Goal: Use online tool/utility: Utilize a website feature to perform a specific function

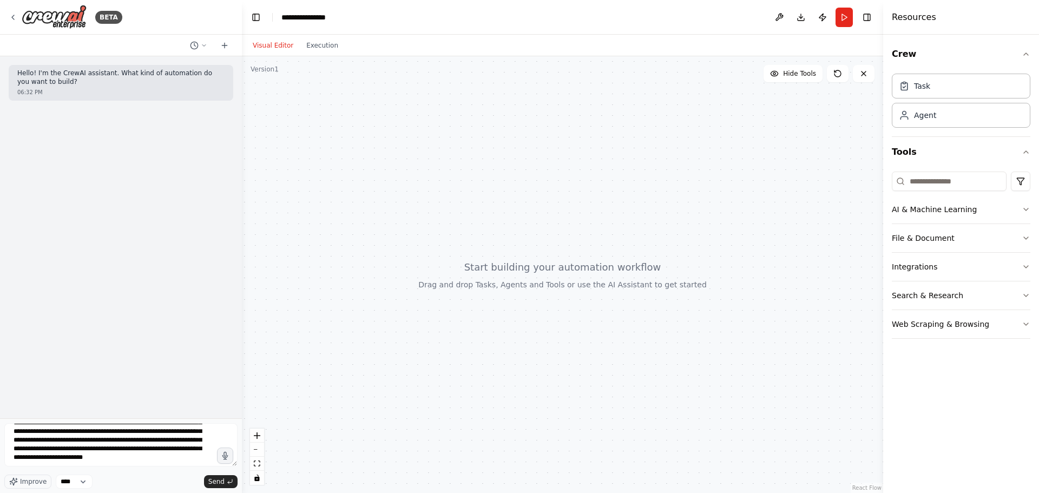
scroll to position [70, 0]
drag, startPoint x: 76, startPoint y: 463, endPoint x: 45, endPoint y: 454, distance: 32.2
click at [45, 454] on textarea "**********" at bounding box center [120, 444] width 233 height 43
click at [77, 455] on textarea "**********" at bounding box center [120, 444] width 233 height 43
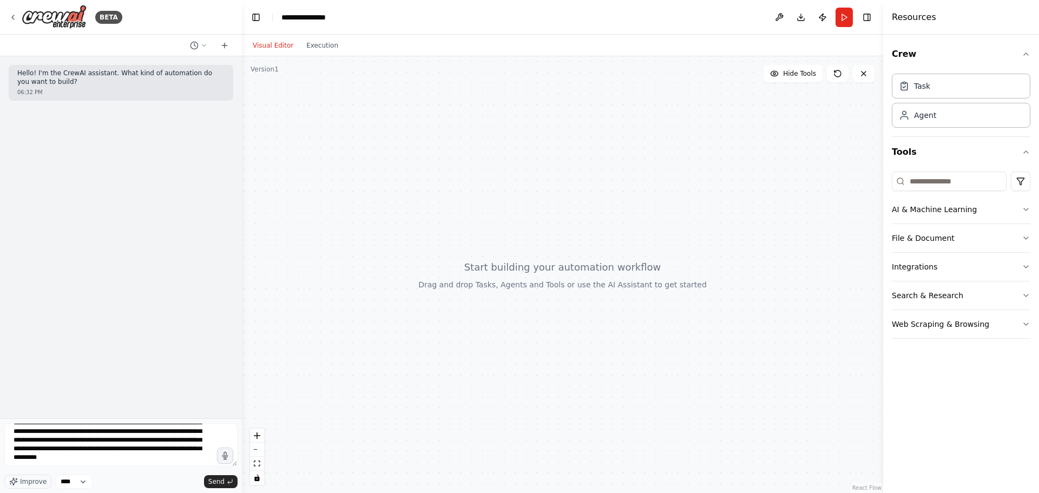
drag, startPoint x: 163, startPoint y: 452, endPoint x: 214, endPoint y: 454, distance: 50.9
click at [214, 454] on textarea "**********" at bounding box center [120, 444] width 233 height 43
click at [94, 466] on textarea "**********" at bounding box center [120, 444] width 233 height 43
type textarea "**********"
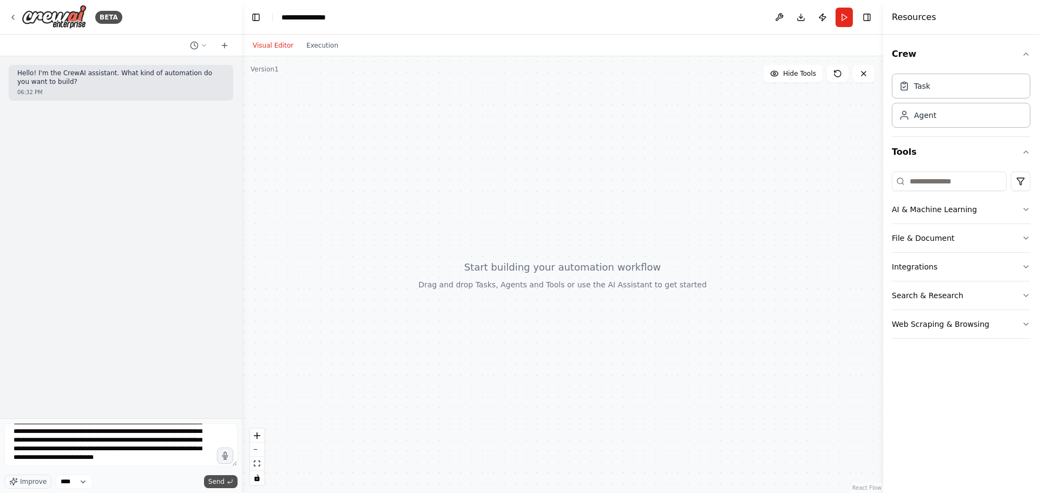
click at [220, 484] on span "Send" at bounding box center [216, 481] width 16 height 9
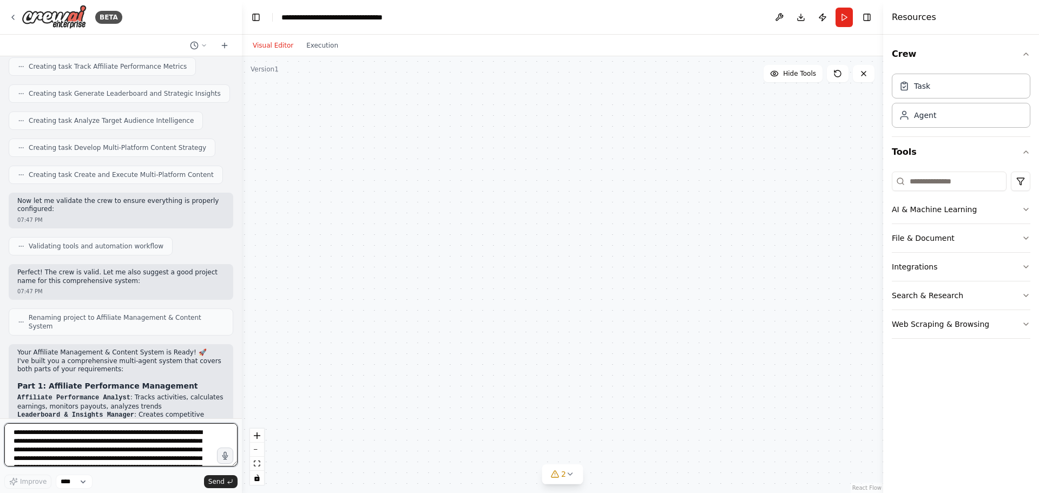
scroll to position [987, 0]
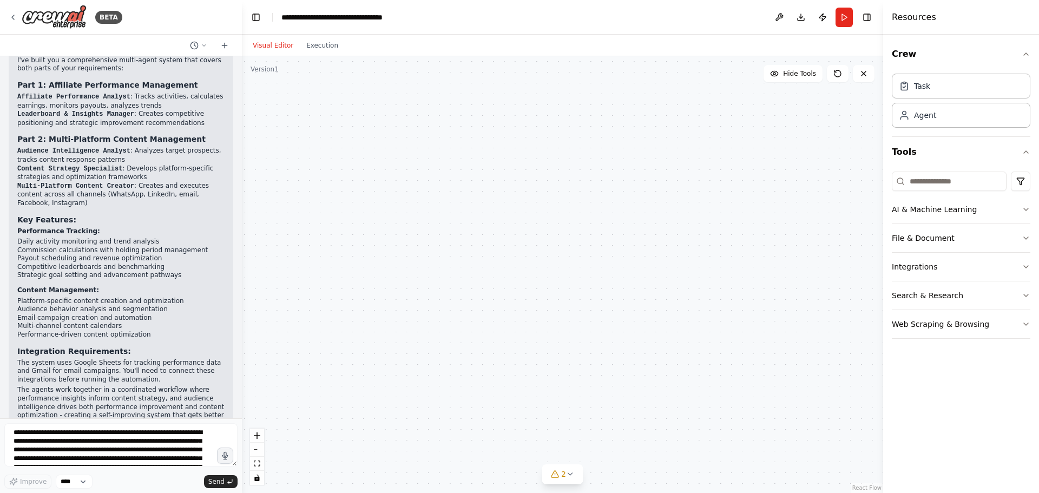
click at [232, 78] on div "Hello! I'm the CrewAI assistant. What kind of automation do you want to build? …" at bounding box center [121, 237] width 242 height 362
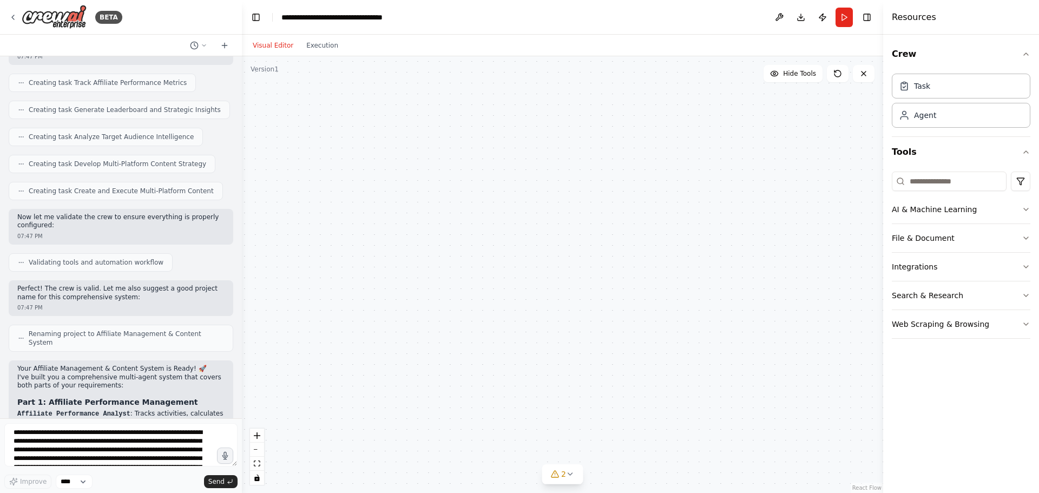
scroll to position [36, 0]
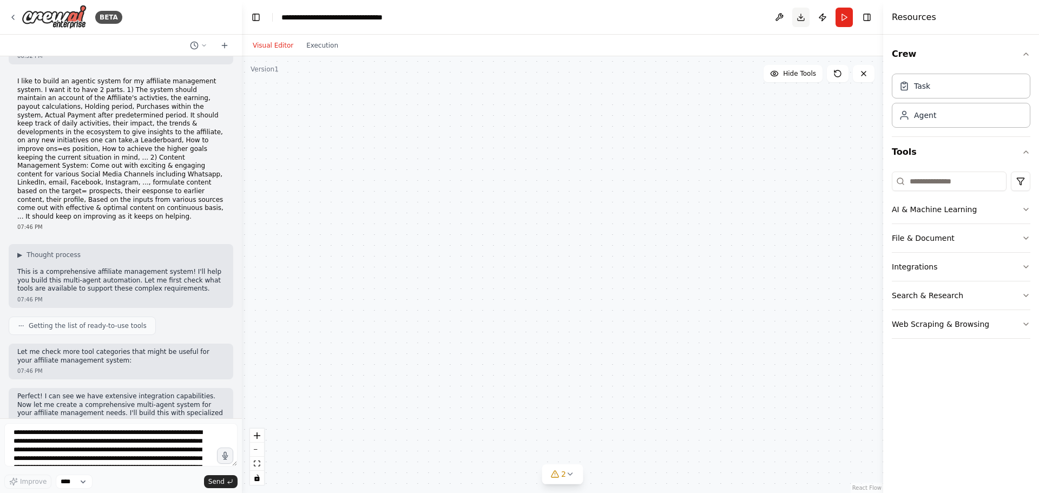
click at [802, 15] on button "Download" at bounding box center [800, 17] width 17 height 19
click at [771, 15] on button at bounding box center [778, 17] width 17 height 19
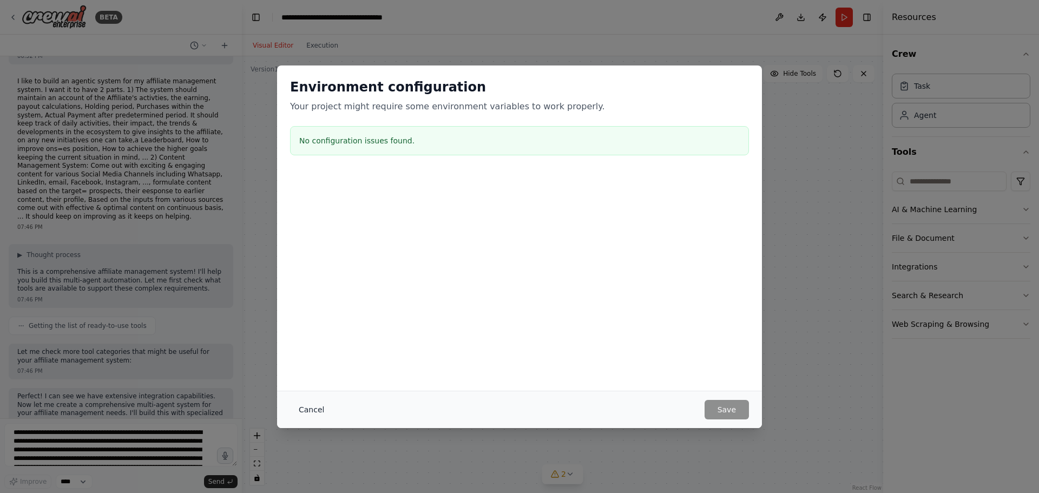
click at [314, 411] on button "Cancel" at bounding box center [311, 409] width 43 height 19
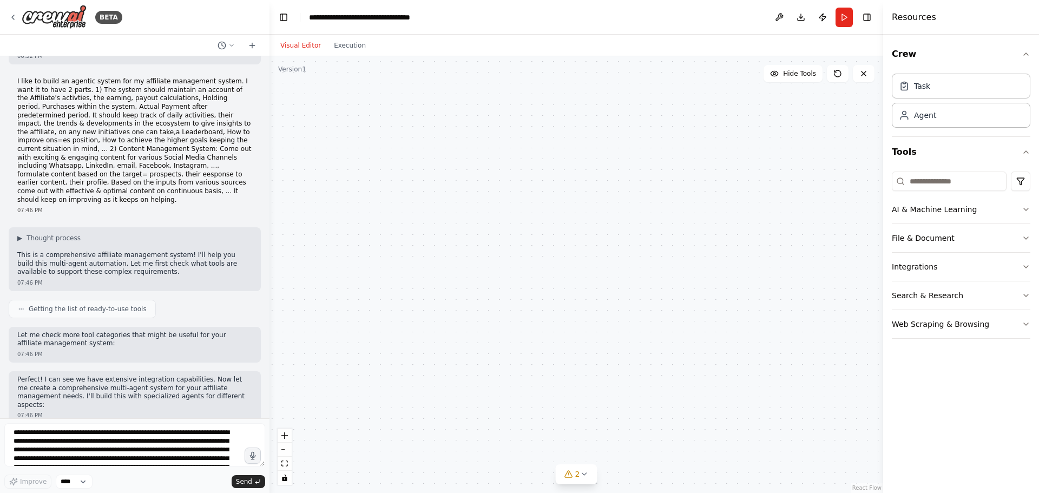
scroll to position [28, 0]
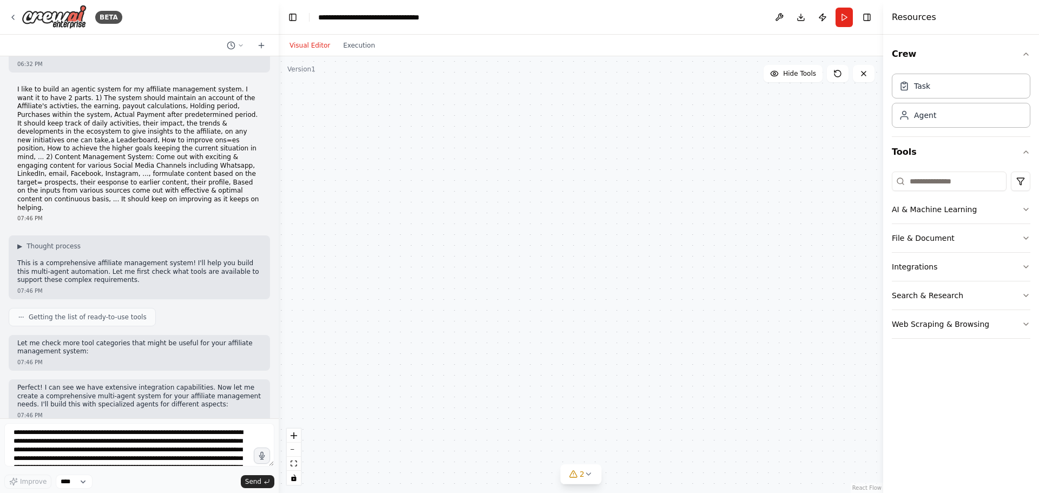
drag, startPoint x: 238, startPoint y: 123, endPoint x: 274, endPoint y: 379, distance: 258.9
click at [275, 394] on div at bounding box center [276, 246] width 4 height 493
drag, startPoint x: 271, startPoint y: 135, endPoint x: 269, endPoint y: 177, distance: 42.8
click at [272, 210] on div at bounding box center [273, 246] width 4 height 493
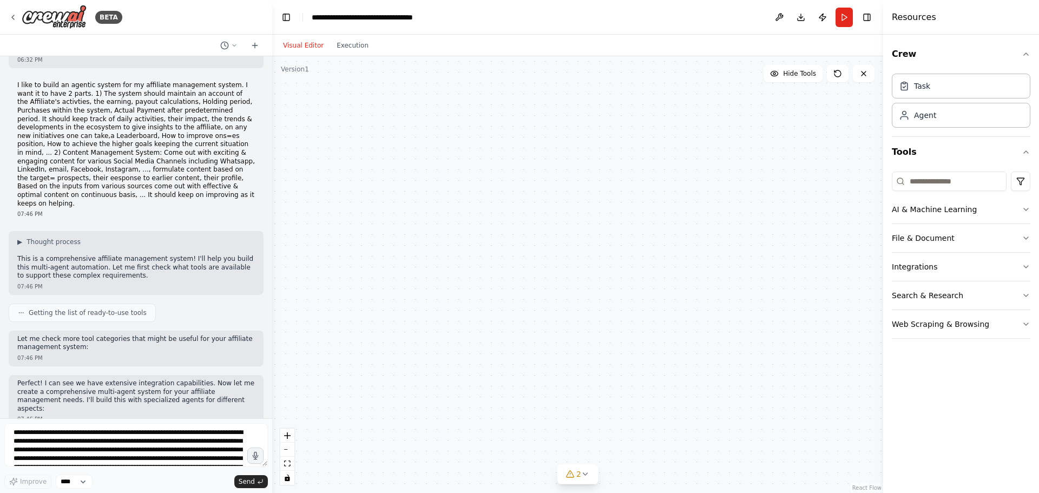
scroll to position [0, 0]
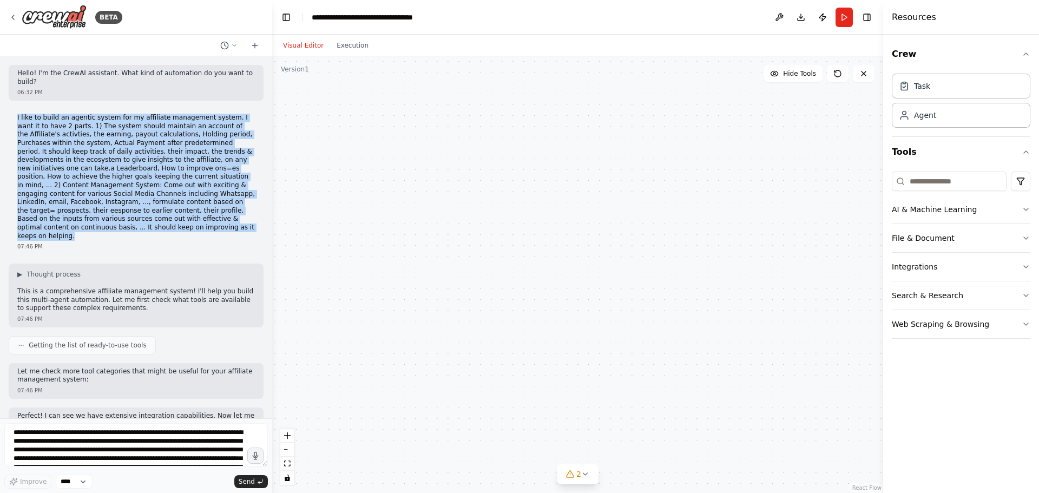
drag, startPoint x: 14, startPoint y: 108, endPoint x: 235, endPoint y: 212, distance: 244.4
click at [235, 212] on div "I like to build an agentic system for my affiliate management system. I want it…" at bounding box center [136, 182] width 255 height 146
copy p "I like to build an agentic system for my affiliate management system. I want it…"
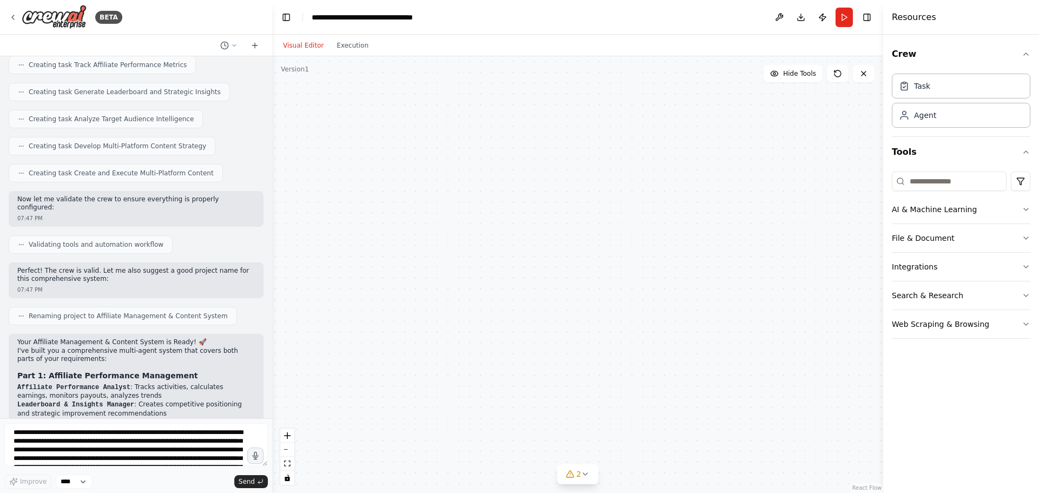
scroll to position [928, 0]
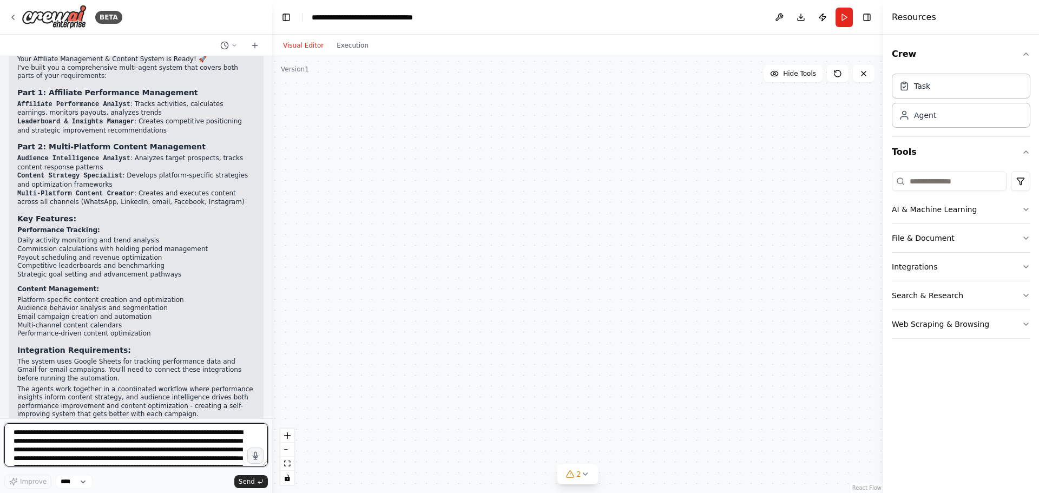
click at [61, 448] on textarea "**********" at bounding box center [135, 444] width 263 height 43
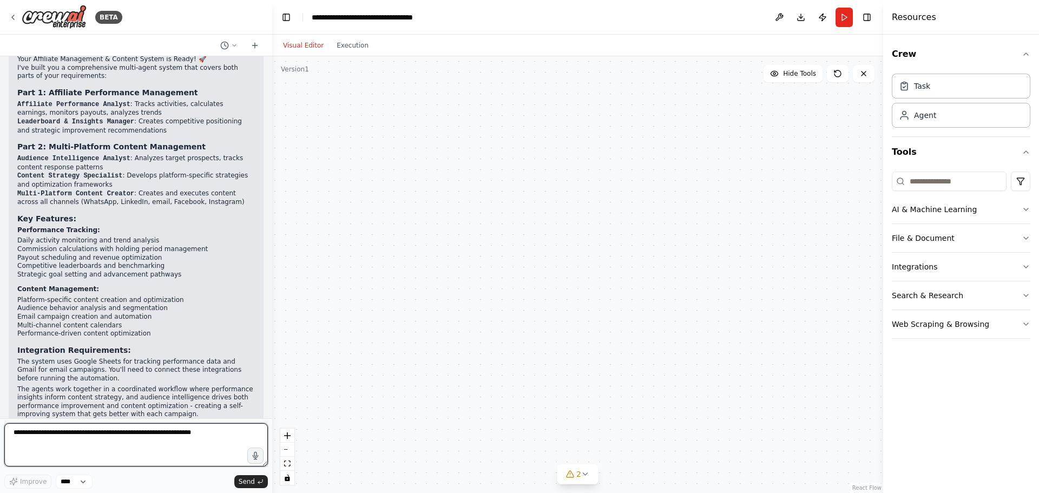
paste textarea "**********"
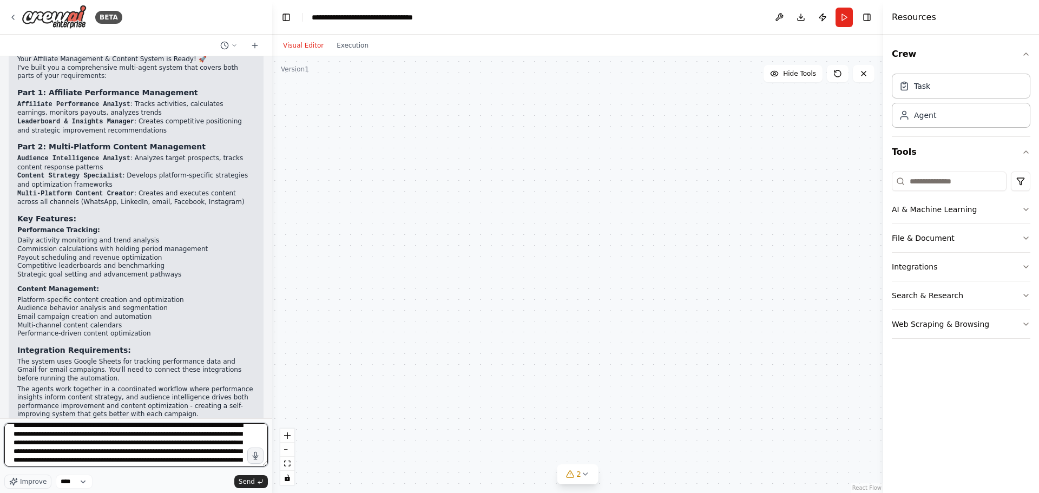
scroll to position [0, 0]
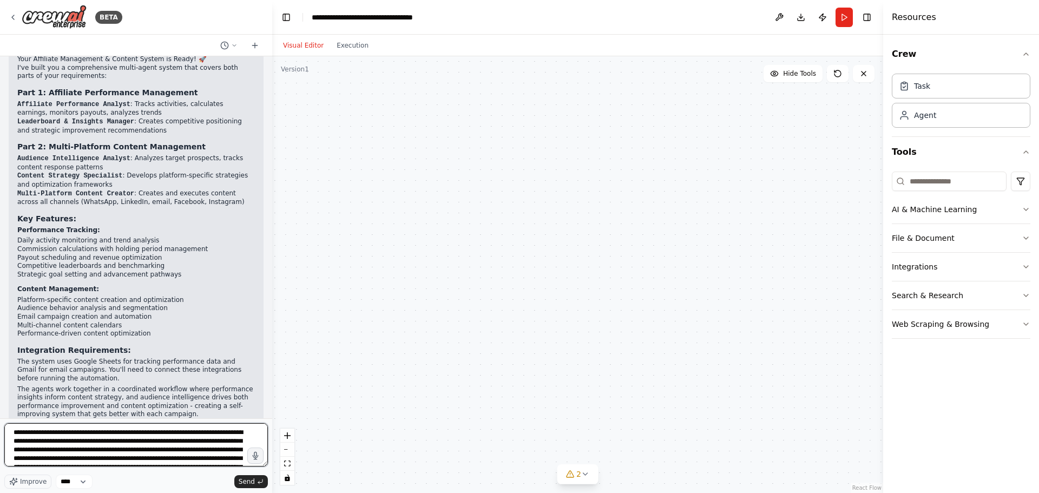
drag, startPoint x: 37, startPoint y: 432, endPoint x: 1, endPoint y: 430, distance: 36.3
click at [1, 430] on div "BETA Hello! I'm the CrewAI assistant. What kind of automation do you want to bu…" at bounding box center [136, 246] width 272 height 493
drag, startPoint x: 121, startPoint y: 434, endPoint x: 115, endPoint y: 431, distance: 7.0
click at [115, 431] on textarea "**********" at bounding box center [135, 444] width 263 height 43
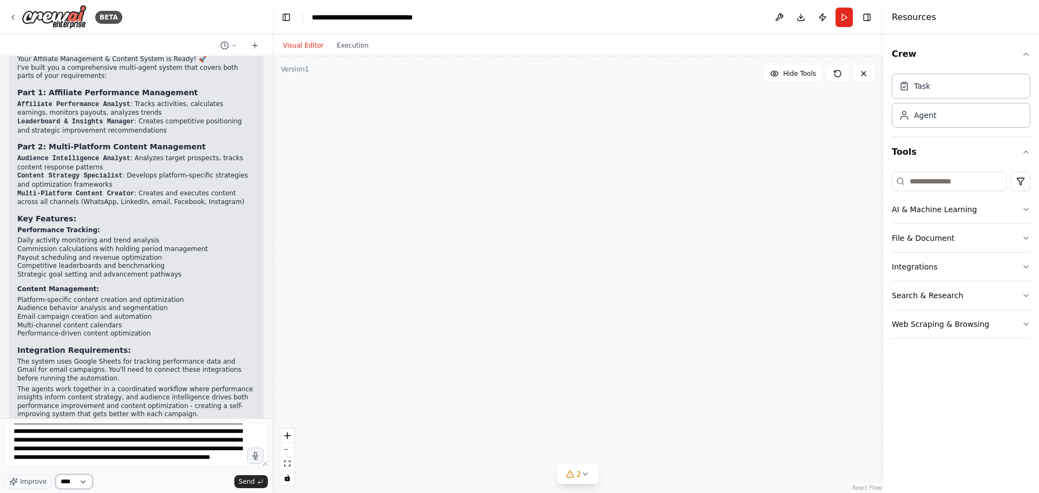
click at [82, 483] on select "****" at bounding box center [74, 481] width 37 height 14
click at [31, 481] on span "Improve" at bounding box center [33, 481] width 27 height 9
click at [217, 451] on textarea "**********" at bounding box center [135, 444] width 263 height 43
click at [253, 477] on span "Send" at bounding box center [247, 481] width 16 height 9
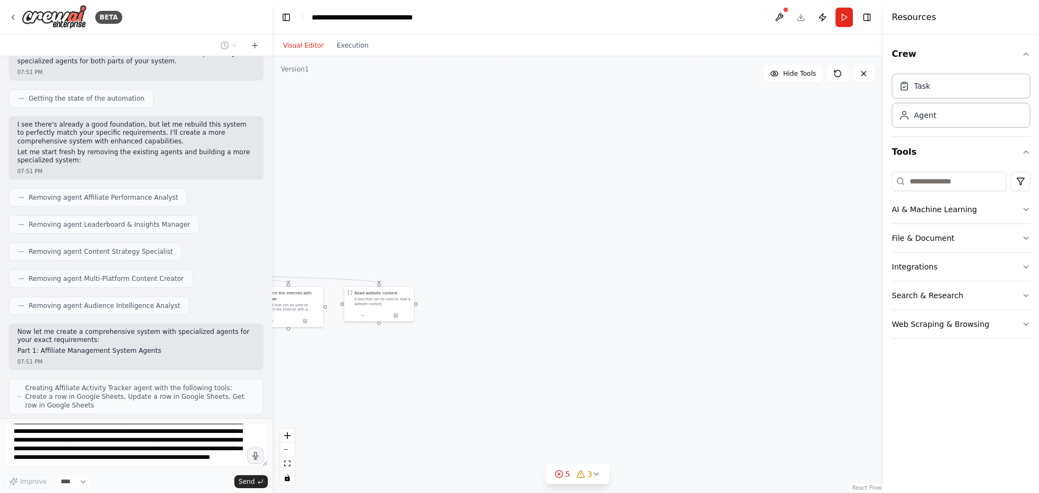
scroll to position [1562, 0]
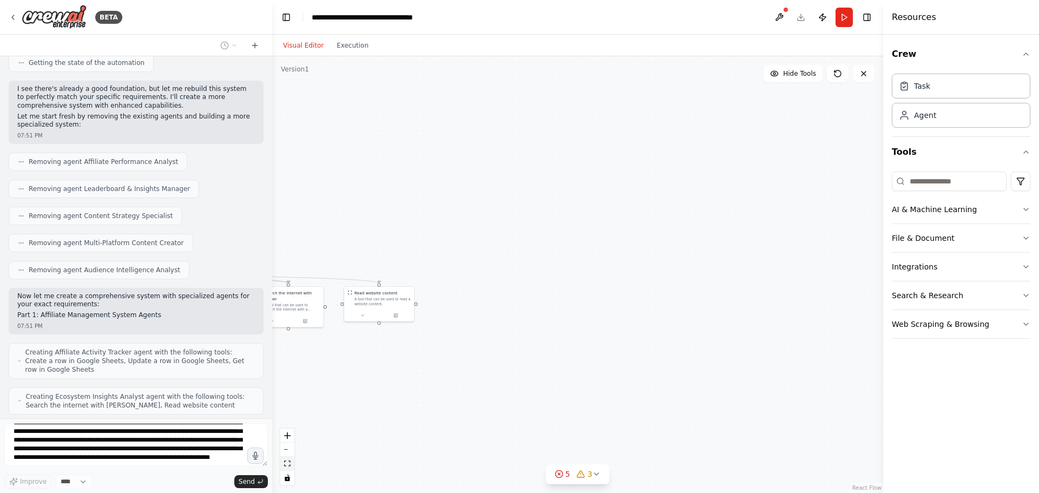
click at [288, 464] on icon "fit view" at bounding box center [287, 463] width 6 height 6
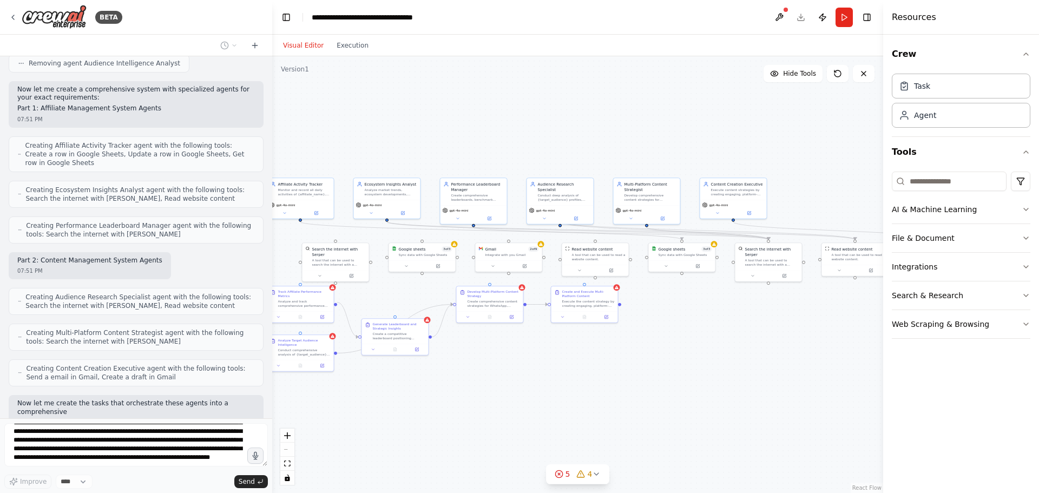
scroll to position [1787, 0]
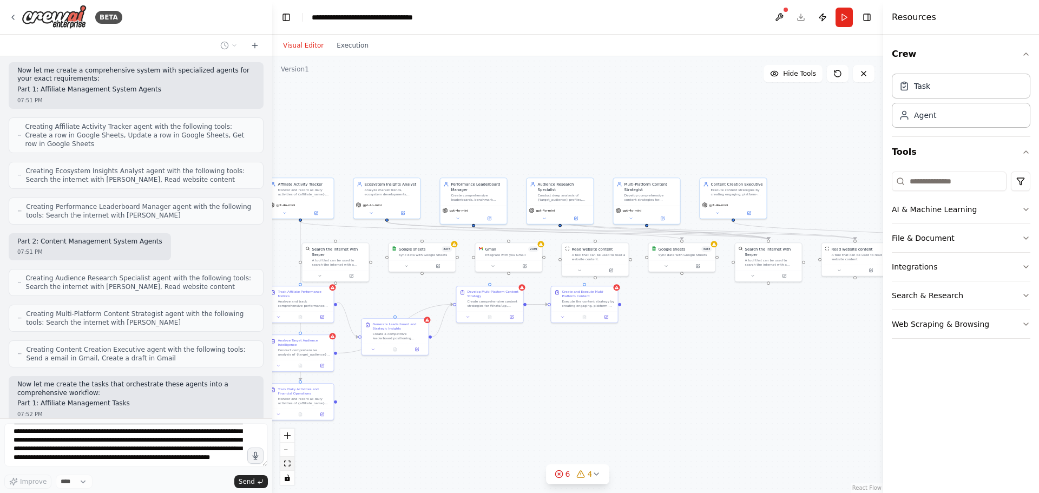
click at [287, 464] on icon "fit view" at bounding box center [287, 463] width 6 height 6
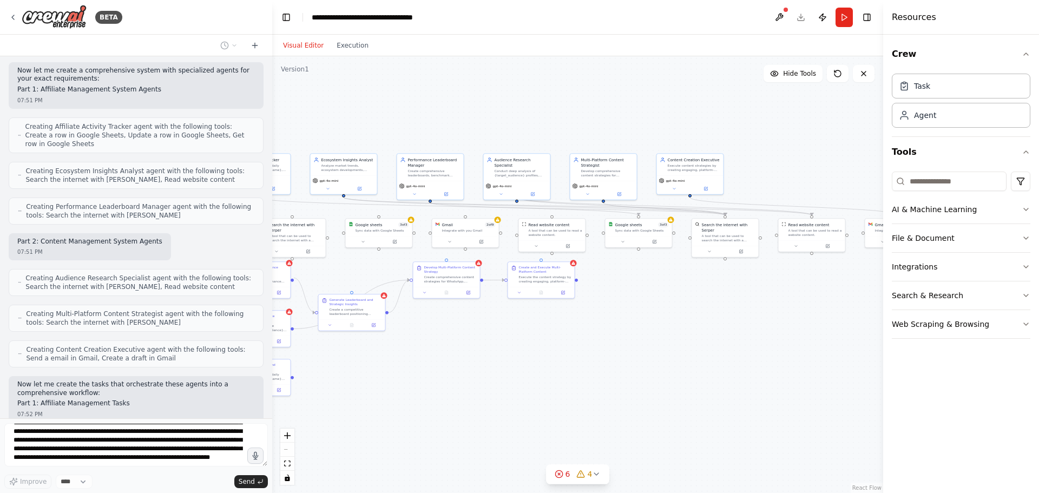
scroll to position [1814, 0]
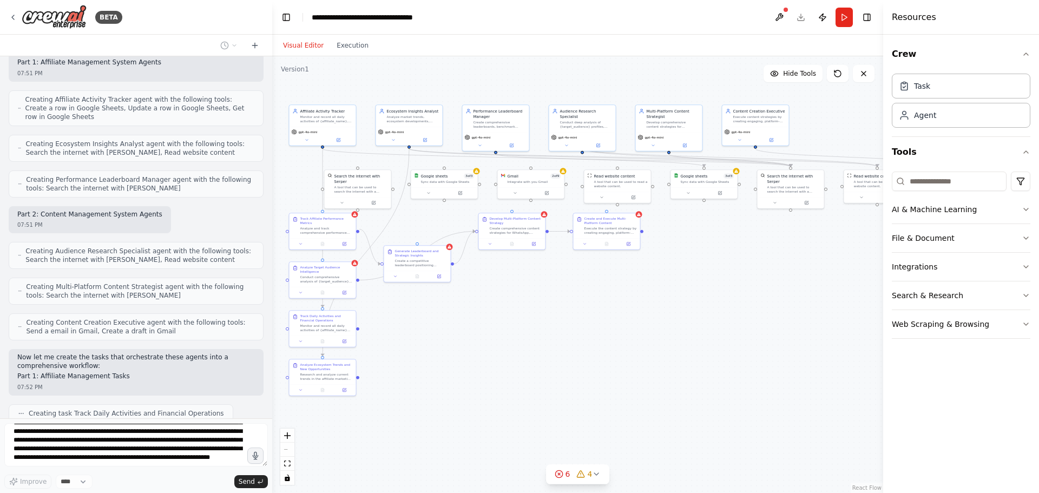
drag, startPoint x: 544, startPoint y: 358, endPoint x: 609, endPoint y: 309, distance: 81.6
click at [609, 309] on div ".deletable-edge-delete-btn { width: 20px; height: 20px; border: 0px solid #ffff…" at bounding box center [577, 274] width 611 height 437
click at [268, 71] on div at bounding box center [270, 246] width 4 height 493
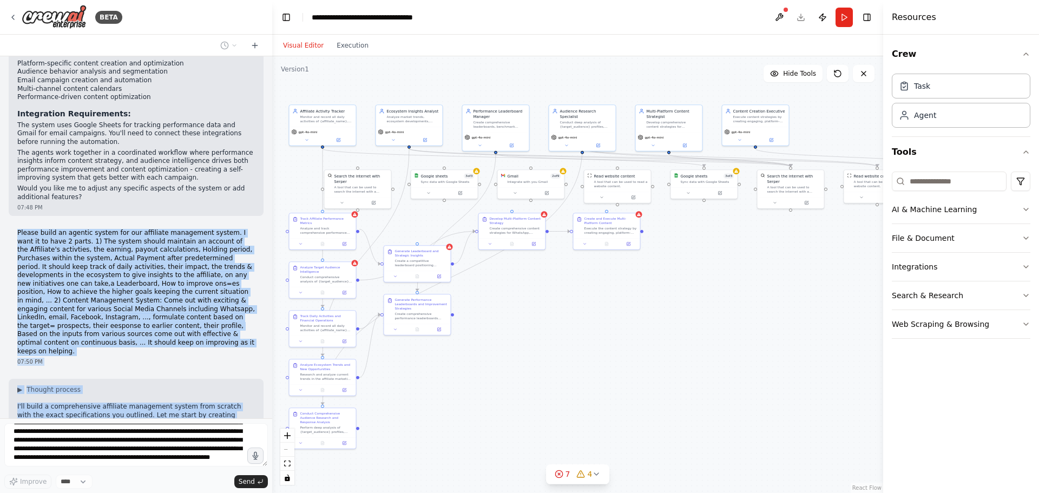
scroll to position [1949, 0]
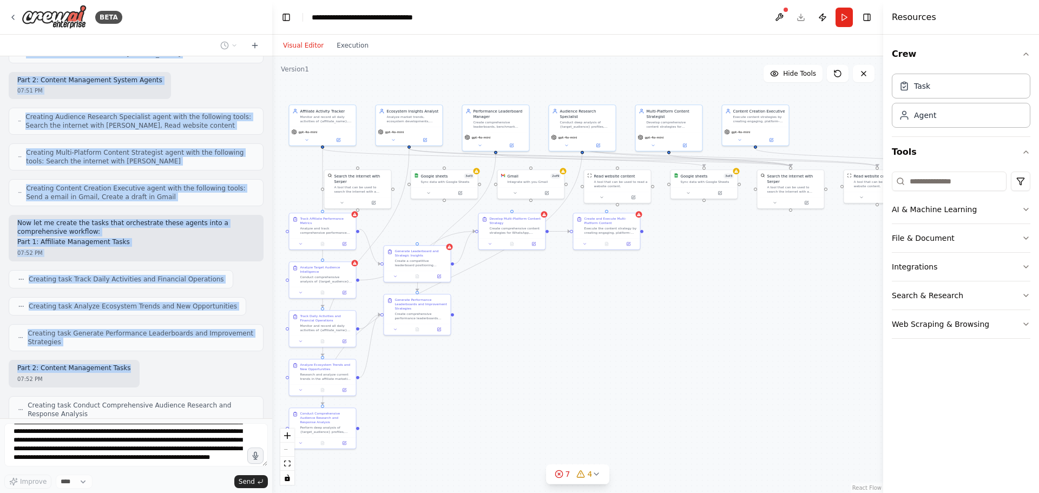
drag, startPoint x: 17, startPoint y: 188, endPoint x: 242, endPoint y: 290, distance: 247.2
click at [242, 290] on div "Hello! I'm the CrewAI assistant. What kind of automation do you want to build? …" at bounding box center [136, 237] width 272 height 362
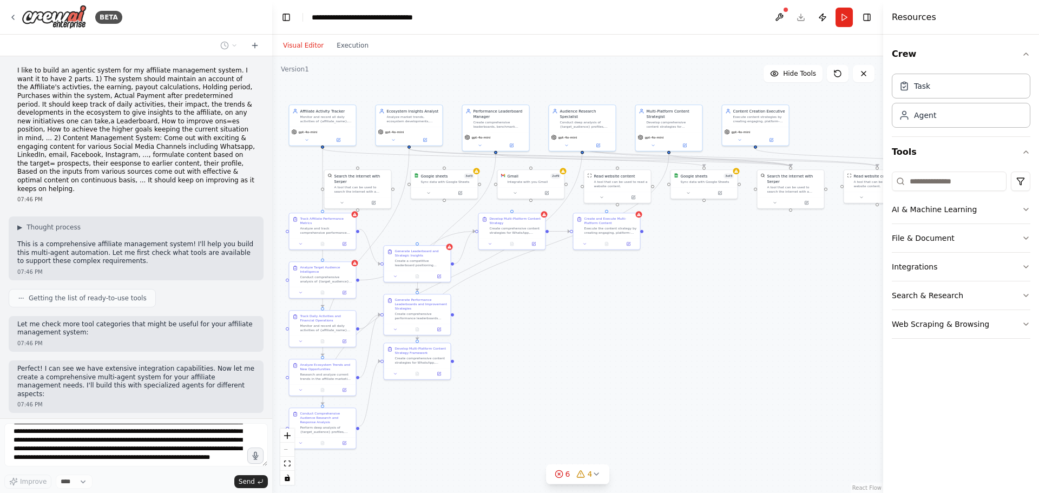
scroll to position [55, 0]
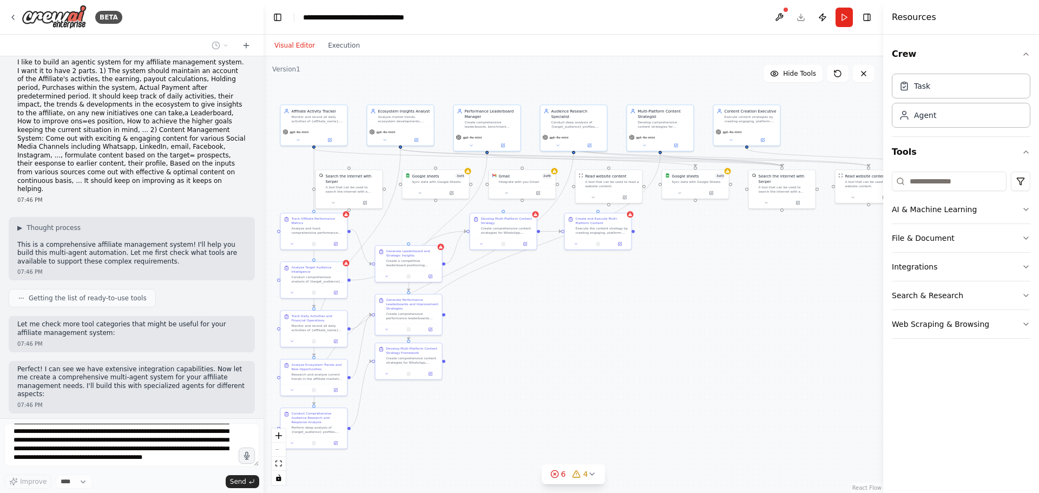
drag, startPoint x: 268, startPoint y: 91, endPoint x: 263, endPoint y: 136, distance: 45.7
click at [263, 136] on div "BETA Hello! I'm the CrewAI assistant. What kind of automation do you want to bu…" at bounding box center [519, 246] width 1039 height 493
click at [869, 16] on button "Toggle Right Sidebar" at bounding box center [866, 17] width 15 height 15
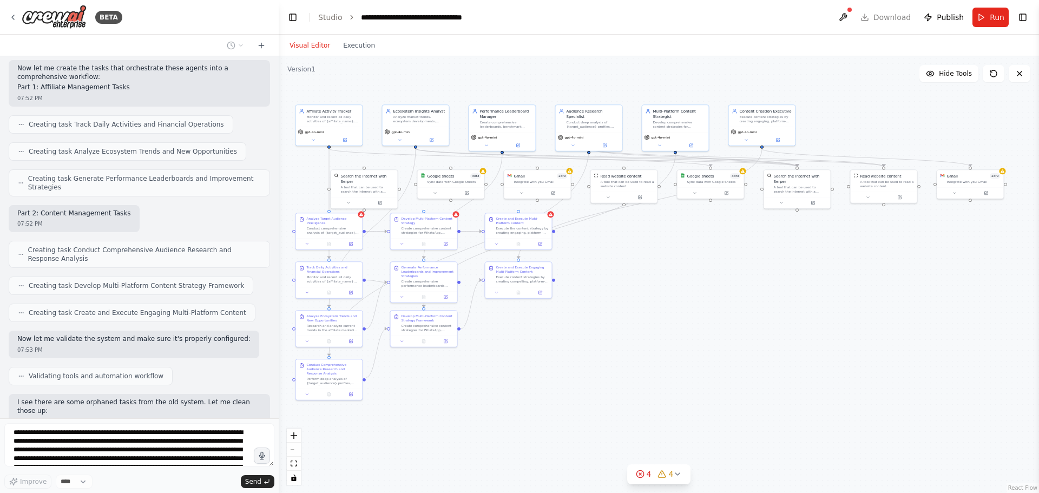
scroll to position [2137, 0]
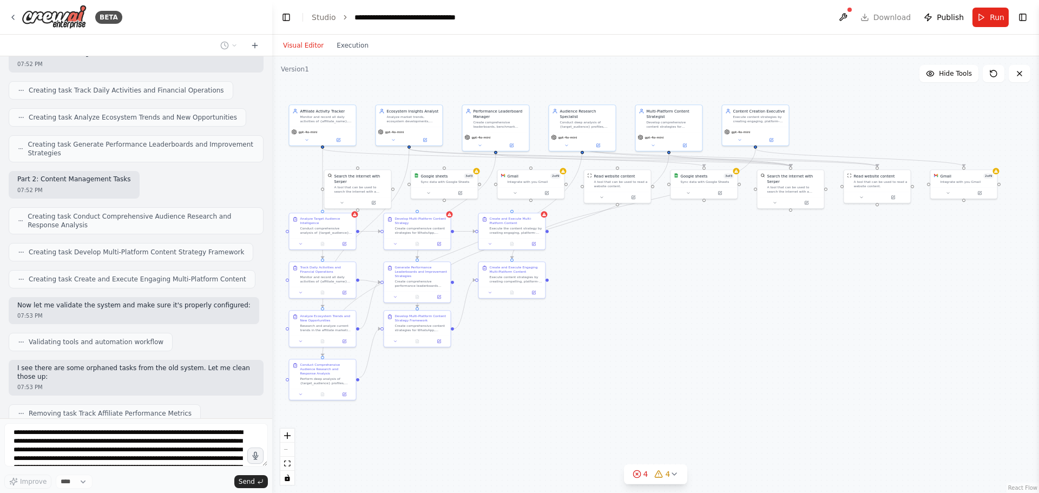
drag, startPoint x: 261, startPoint y: 252, endPoint x: 272, endPoint y: 252, distance: 11.4
click at [272, 252] on div "BETA Hello! I'm the CrewAI assistant. What kind of automation do you want to bu…" at bounding box center [519, 246] width 1039 height 493
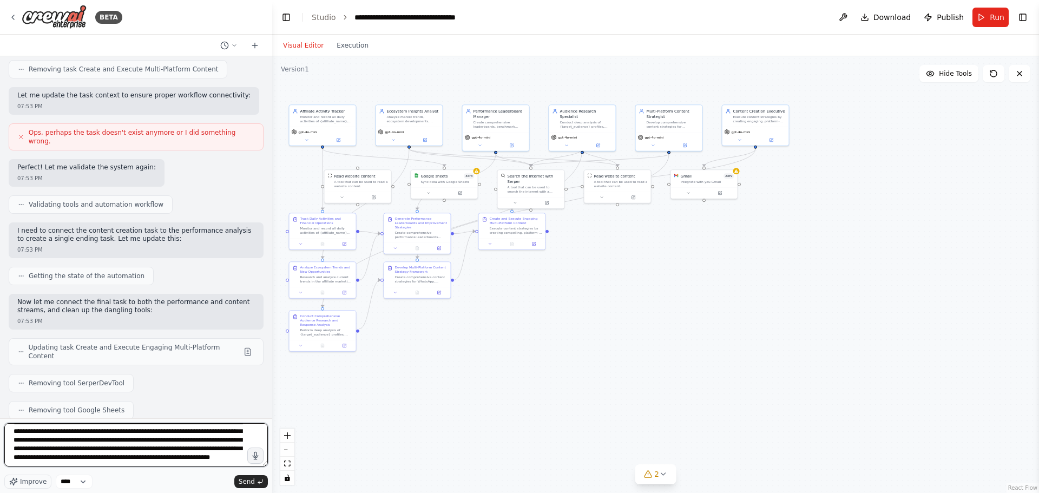
scroll to position [0, 0]
drag, startPoint x: 82, startPoint y: 458, endPoint x: 4, endPoint y: 406, distance: 93.5
click at [4, 406] on div "BETA Hello! I'm the CrewAI assistant. What kind of automation do you want to bu…" at bounding box center [136, 246] width 272 height 493
click at [29, 432] on textarea at bounding box center [135, 444] width 263 height 43
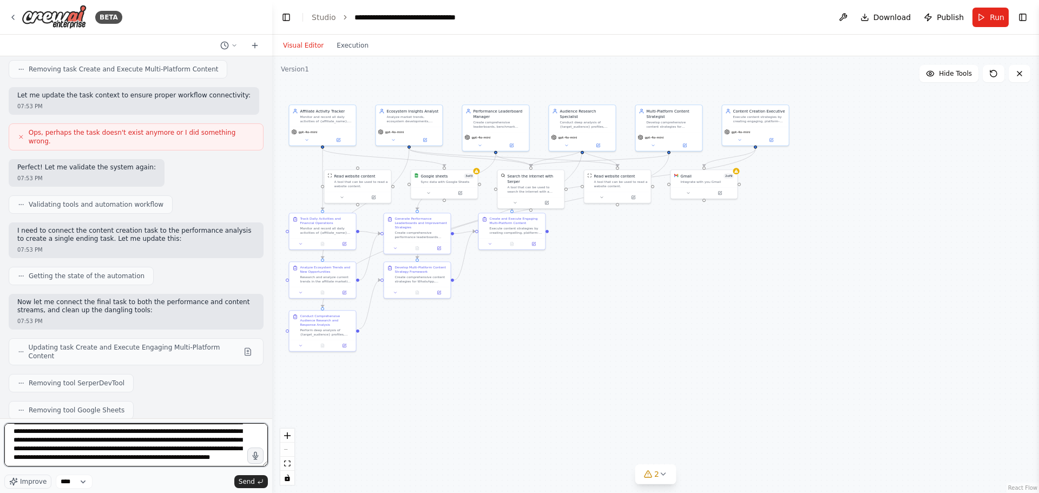
click at [46, 455] on textarea at bounding box center [135, 444] width 263 height 43
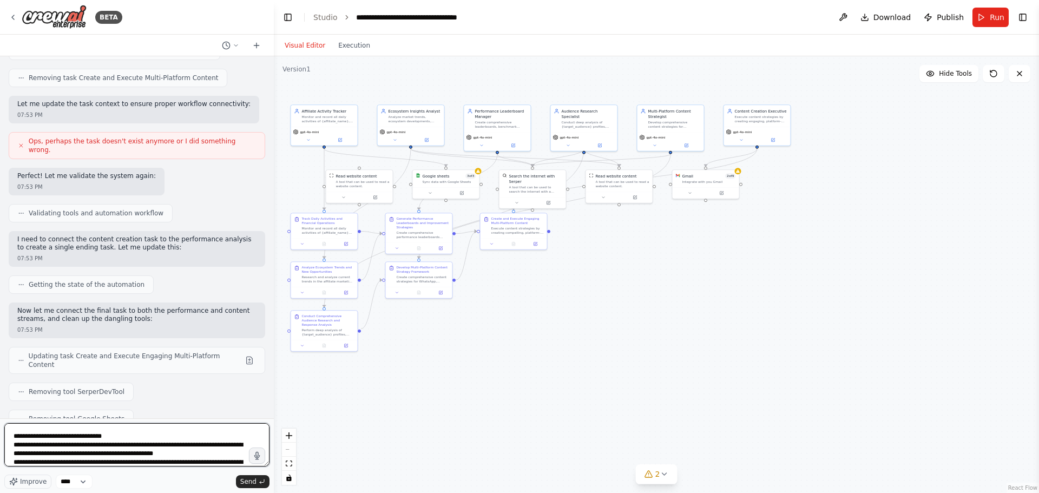
scroll to position [2590, 0]
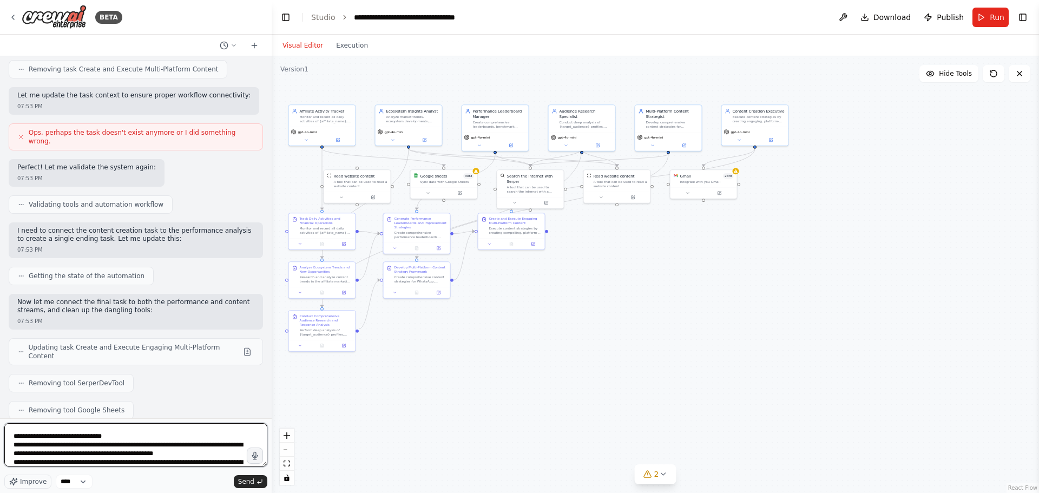
drag, startPoint x: 269, startPoint y: 378, endPoint x: 272, endPoint y: 262, distance: 116.3
click at [272, 262] on div "BETA Hello! I'm the CrewAI assistant. What kind of automation do you want to bu…" at bounding box center [519, 246] width 1039 height 493
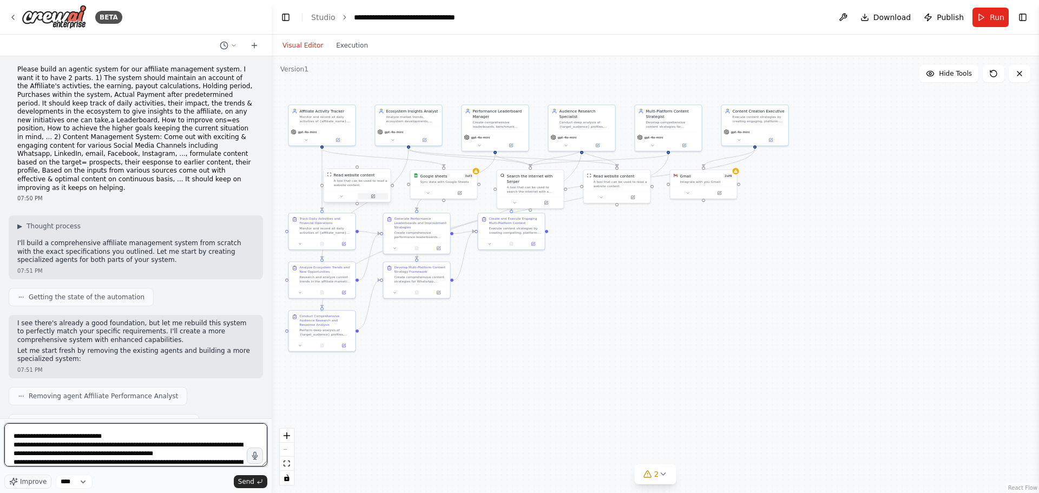
scroll to position [1323, 0]
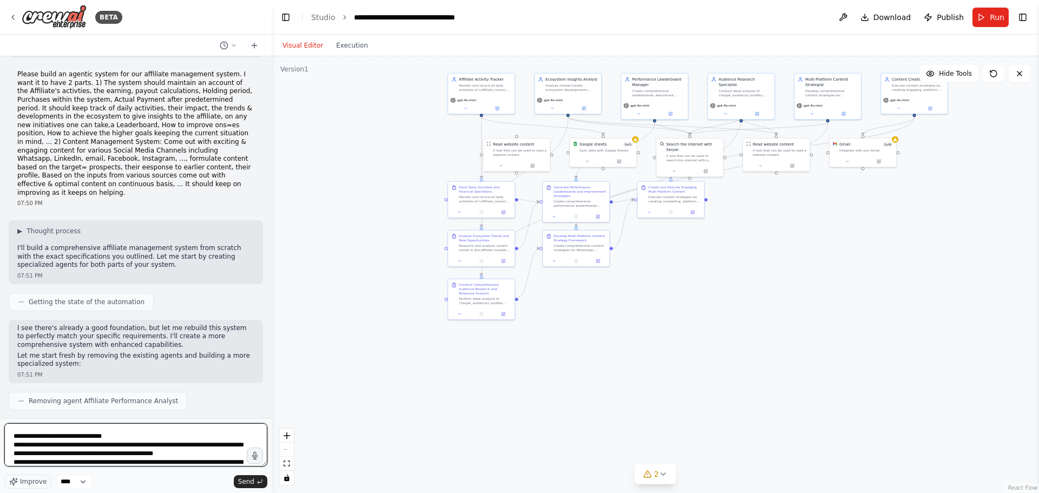
type textarea "**********"
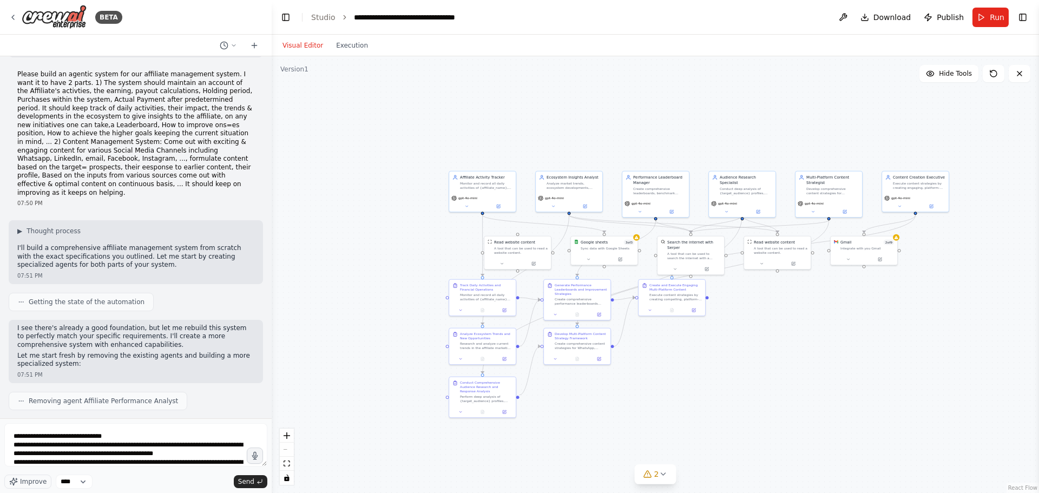
drag, startPoint x: 402, startPoint y: 150, endPoint x: 404, endPoint y: 248, distance: 97.9
click at [404, 248] on div ".deletable-edge-delete-btn { width: 20px; height: 20px; border: 0px solid #ffff…" at bounding box center [655, 274] width 767 height 437
click at [254, 481] on button "Send" at bounding box center [251, 481] width 34 height 13
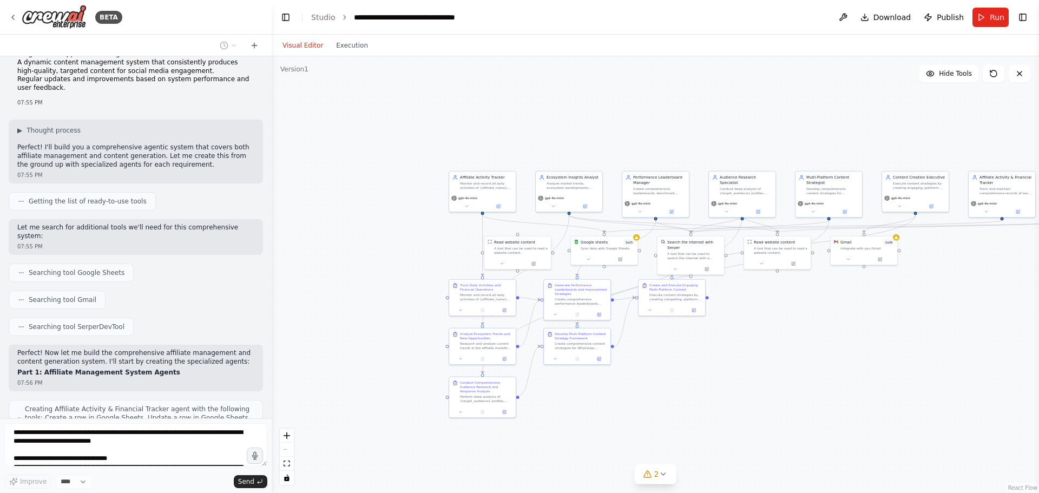
scroll to position [3303, 0]
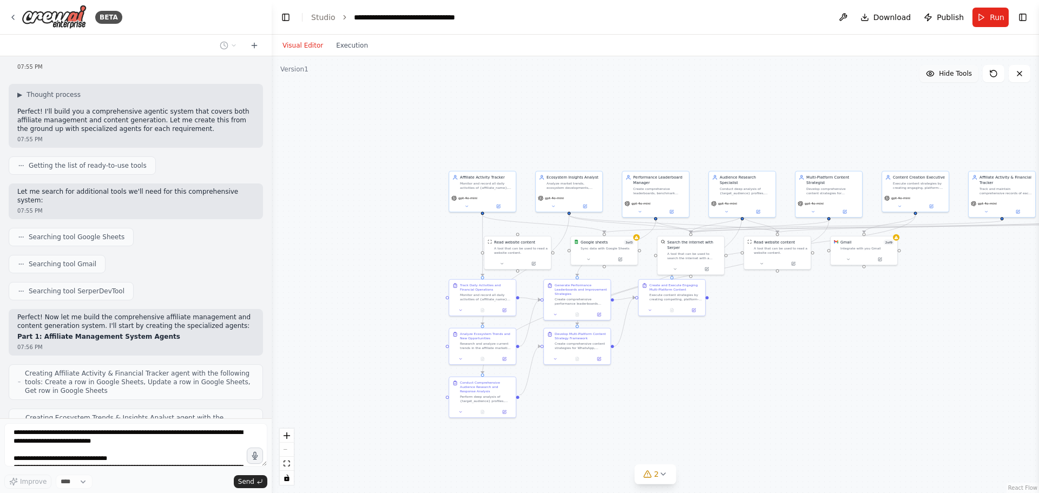
click at [941, 74] on button "Hide Tools" at bounding box center [948, 73] width 59 height 17
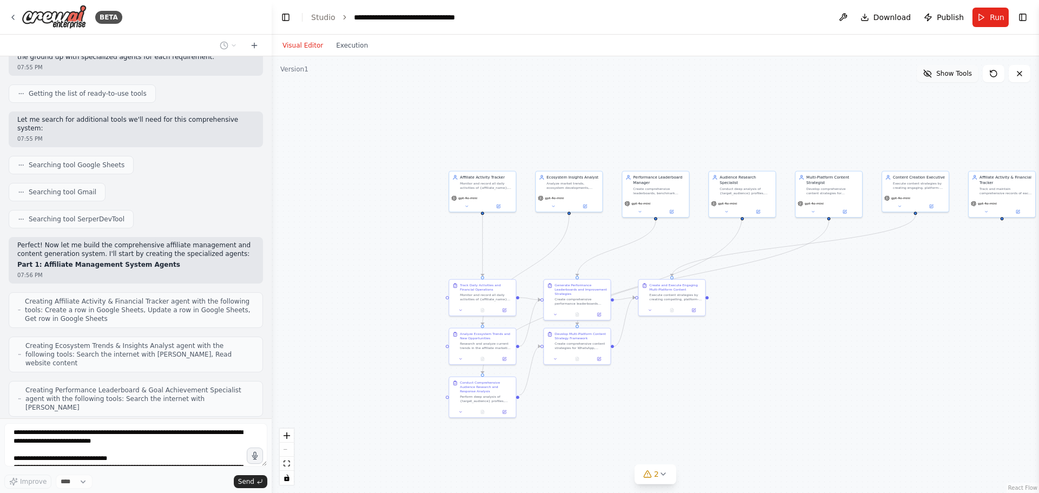
click at [941, 74] on span "Show Tools" at bounding box center [954, 73] width 36 height 9
click at [941, 75] on span "Hide Tools" at bounding box center [955, 73] width 33 height 9
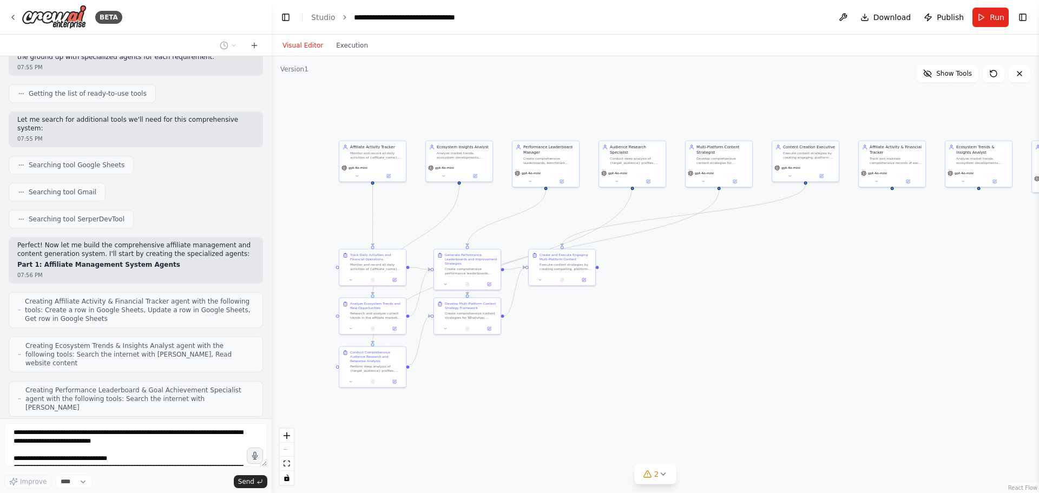
drag, startPoint x: 745, startPoint y: 298, endPoint x: 635, endPoint y: 267, distance: 113.9
click at [635, 267] on div ".deletable-edge-delete-btn { width: 20px; height: 20px; border: 0px solid #ffff…" at bounding box center [655, 274] width 767 height 437
click at [285, 447] on div "React Flow controls" at bounding box center [287, 456] width 14 height 56
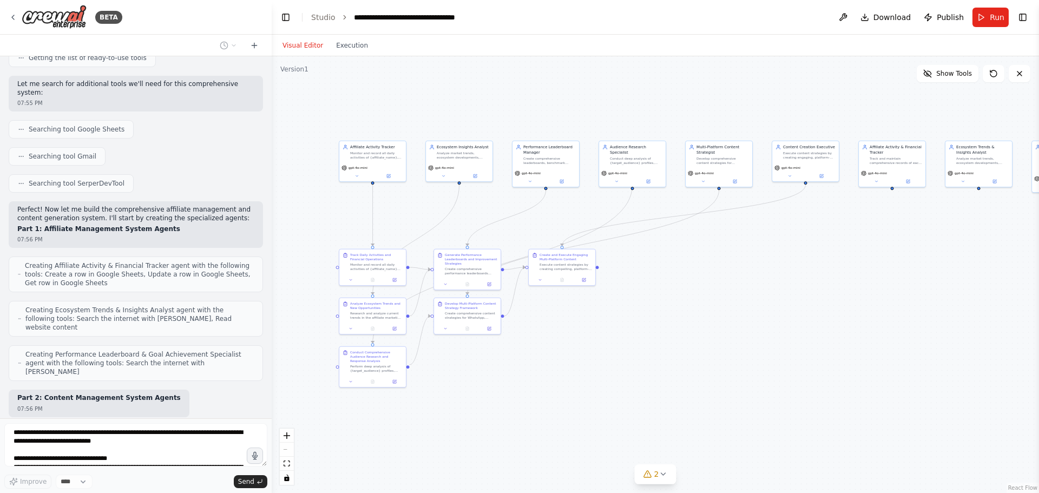
click at [285, 449] on div "React Flow controls" at bounding box center [287, 456] width 14 height 56
click at [288, 434] on icon "zoom in" at bounding box center [286, 435] width 6 height 6
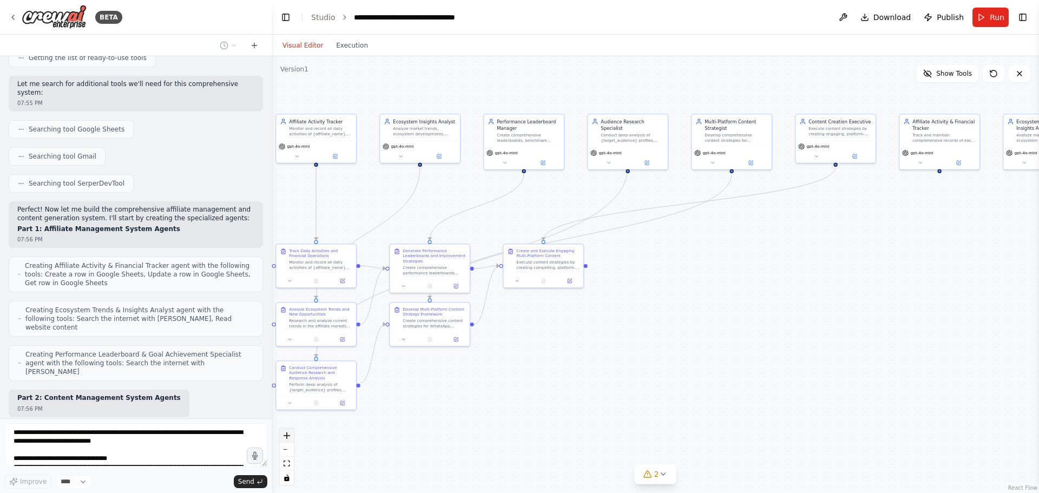
click at [288, 434] on icon "zoom in" at bounding box center [286, 435] width 6 height 6
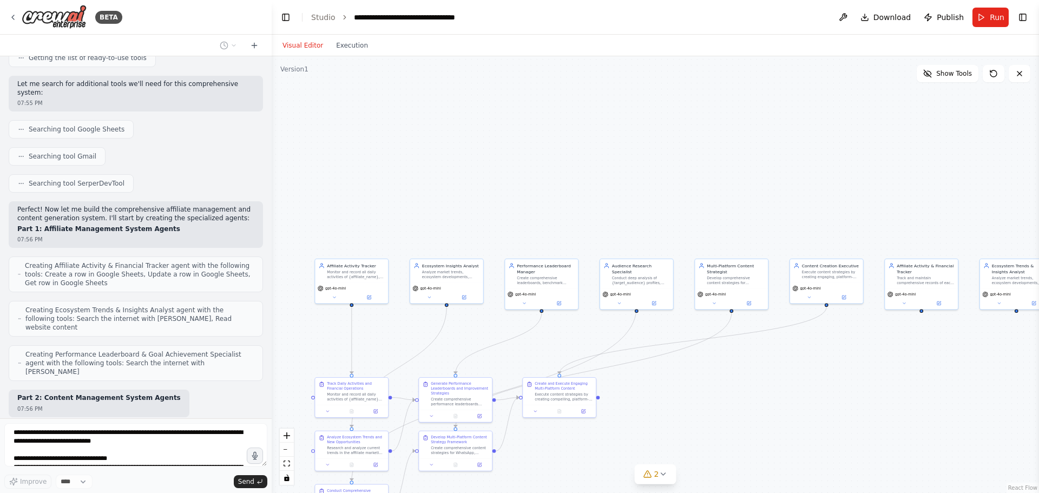
drag, startPoint x: 716, startPoint y: 96, endPoint x: 728, endPoint y: 224, distance: 128.8
click at [728, 224] on div ".deletable-edge-delete-btn { width: 20px; height: 20px; border: 0px solid #ffff…" at bounding box center [655, 274] width 767 height 437
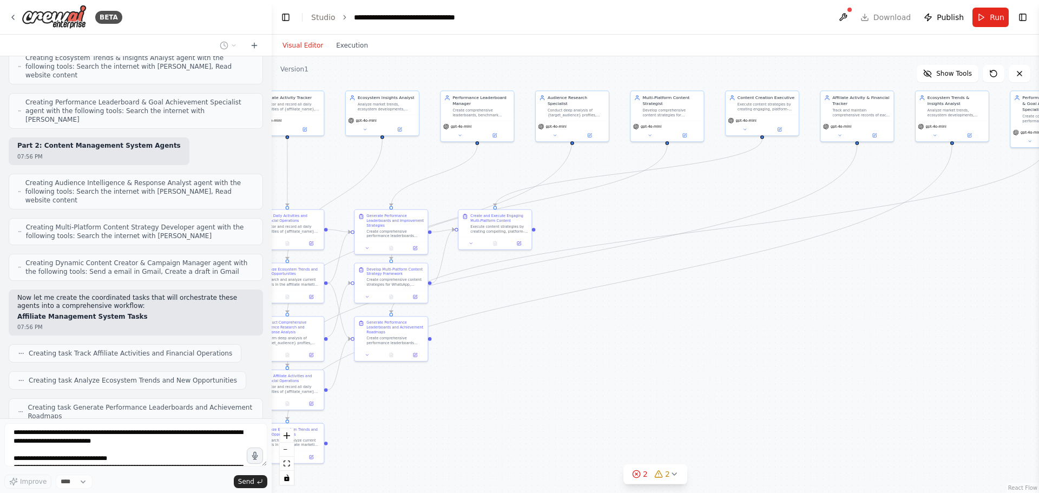
scroll to position [3663, 0]
drag, startPoint x: 796, startPoint y: 291, endPoint x: 704, endPoint y: 184, distance: 141.2
click at [704, 184] on div ".deletable-edge-delete-btn { width: 20px; height: 20px; border: 0px solid #ffff…" at bounding box center [655, 274] width 767 height 437
click at [646, 474] on span "2" at bounding box center [645, 473] width 5 height 11
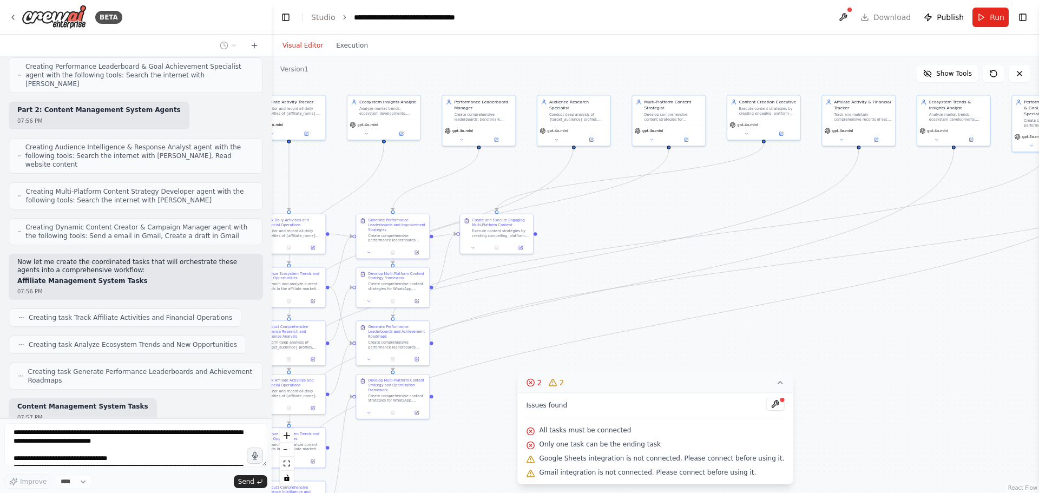
scroll to position [3734, 0]
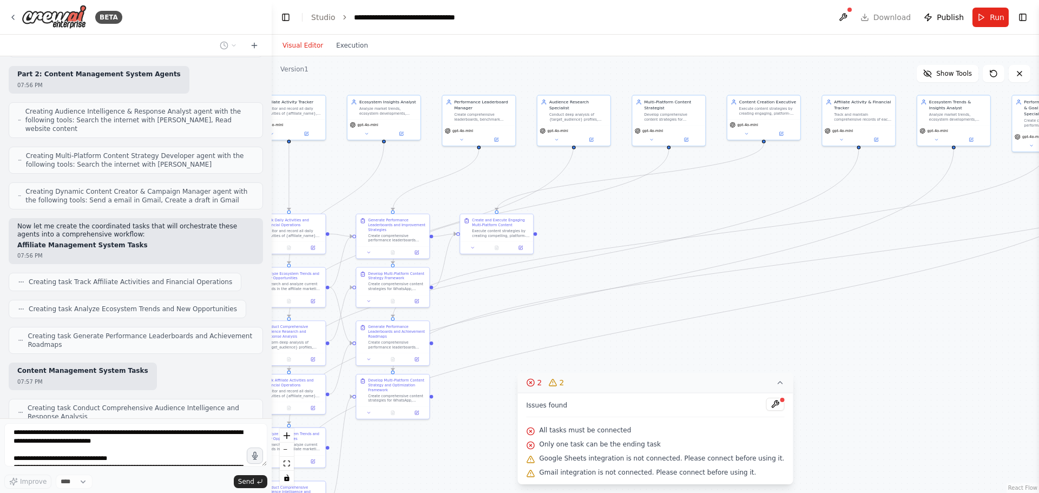
click at [775, 381] on icon at bounding box center [779, 382] width 9 height 9
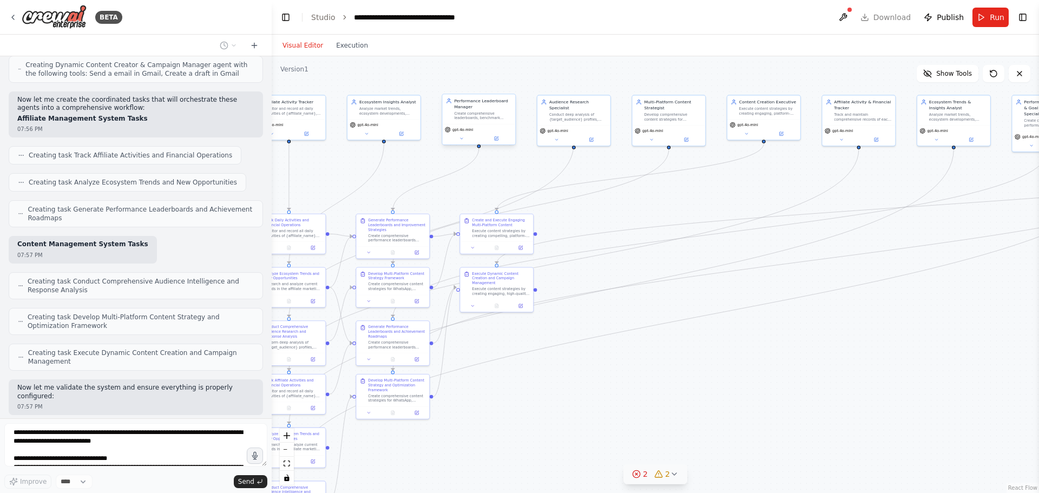
scroll to position [3869, 0]
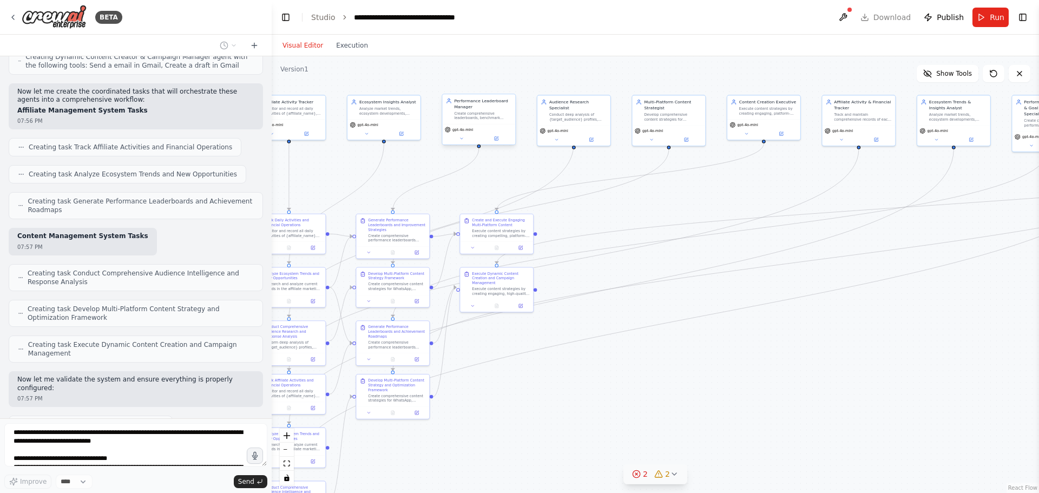
click at [468, 116] on div "Create comprehensive leaderboards, benchmark {affiliate_name} against industry …" at bounding box center [482, 116] width 57 height 10
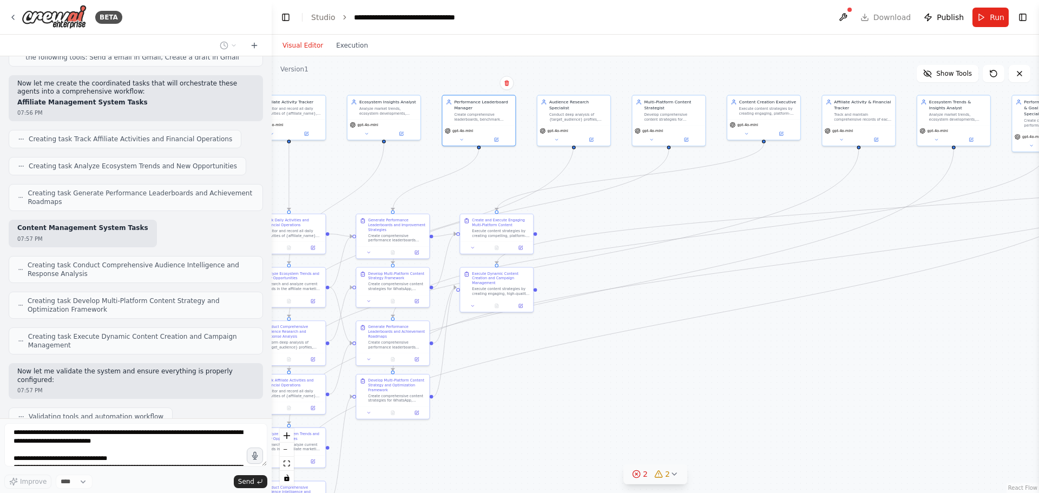
scroll to position [3932, 0]
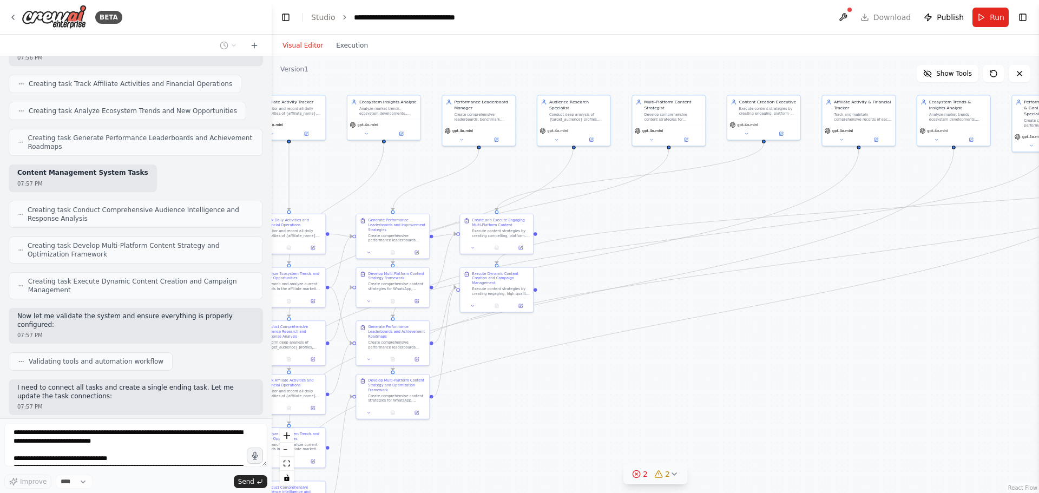
click at [716, 225] on div ".deletable-edge-delete-btn { width: 20px; height: 20px; border: 0px solid #ffff…" at bounding box center [655, 274] width 767 height 437
click at [478, 241] on div at bounding box center [496, 246] width 73 height 12
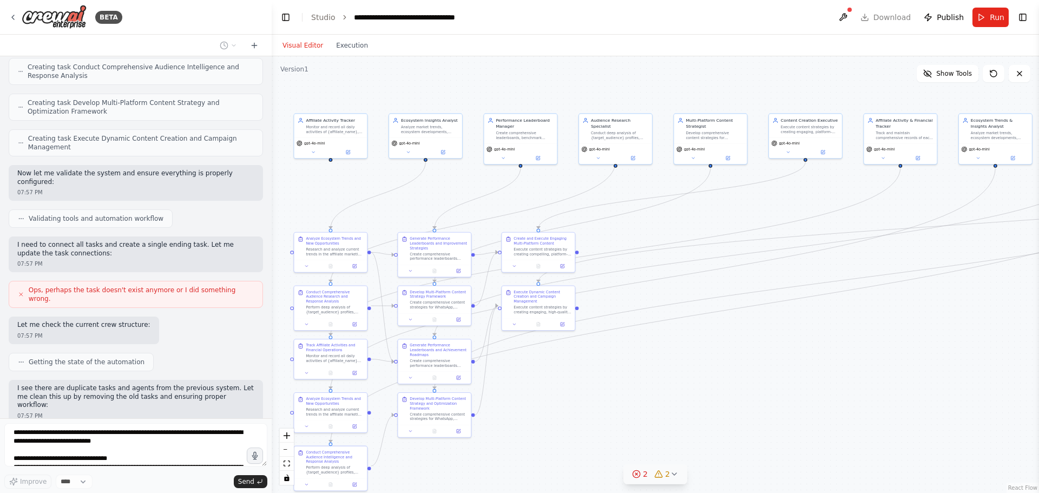
scroll to position [4102, 0]
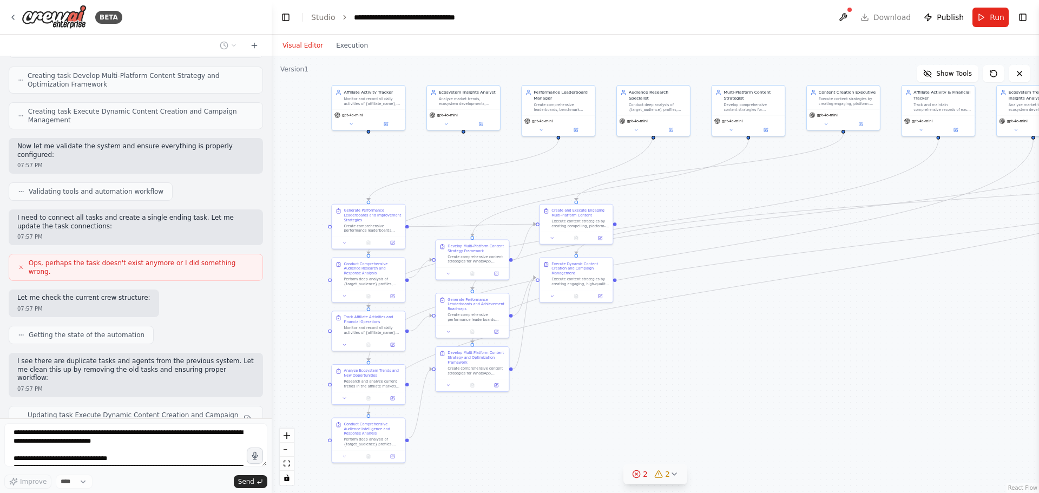
drag, startPoint x: 420, startPoint y: 171, endPoint x: 500, endPoint y: 162, distance: 80.1
click at [500, 162] on div ".deletable-edge-delete-btn { width: 20px; height: 20px; border: 0px solid #ffff…" at bounding box center [655, 274] width 767 height 437
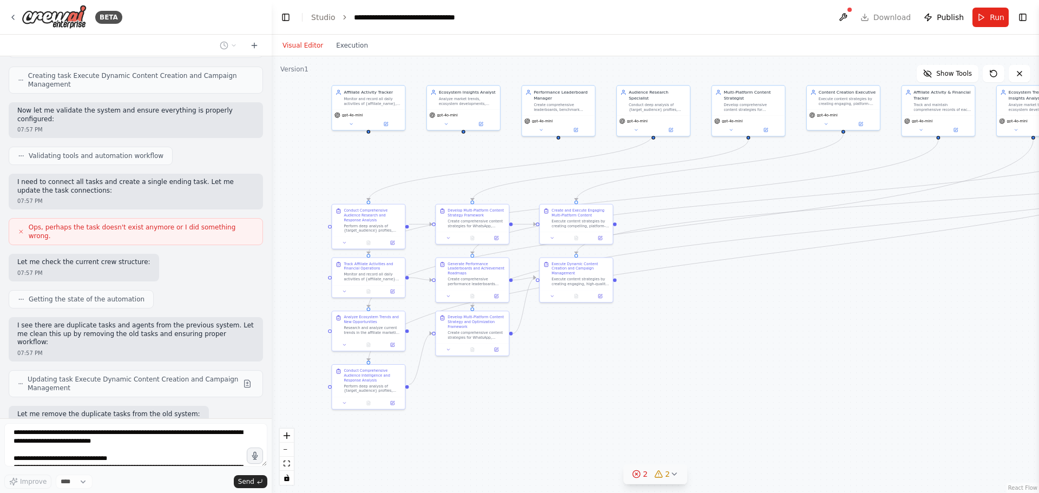
scroll to position [4173, 0]
